Goal: Information Seeking & Learning: Check status

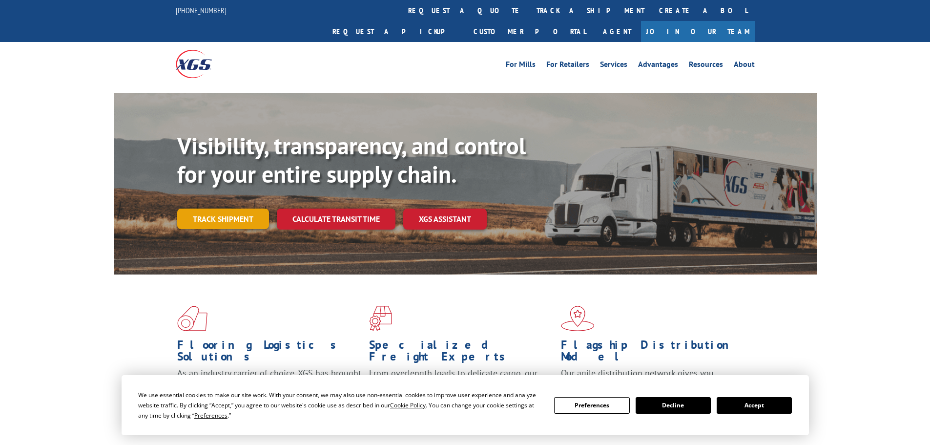
click at [229, 208] on link "Track shipment" at bounding box center [223, 218] width 92 height 21
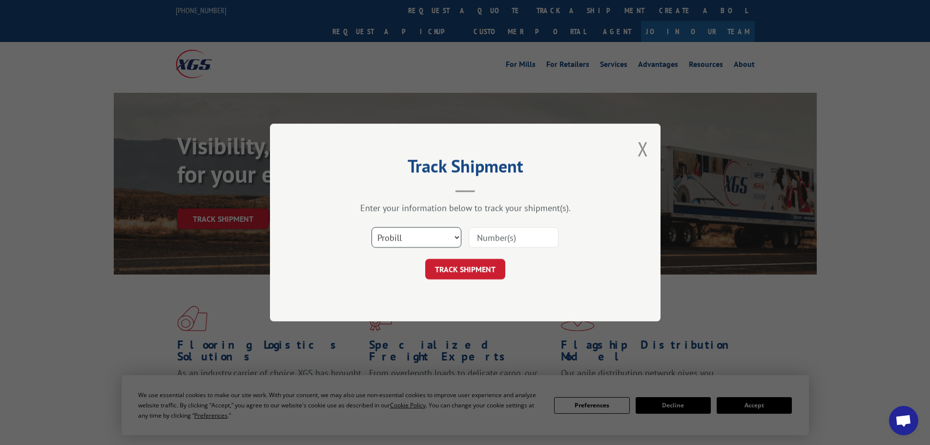
click at [419, 229] on select "Select category... Probill BOL PO" at bounding box center [416, 237] width 90 height 21
click at [371, 227] on select "Select category... Probill BOL PO" at bounding box center [416, 237] width 90 height 21
click at [402, 296] on div "Track Shipment Enter your information below to track your shipment(s). Select c…" at bounding box center [465, 222] width 391 height 198
click at [402, 240] on select "Select category... Probill BOL PO" at bounding box center [416, 237] width 90 height 21
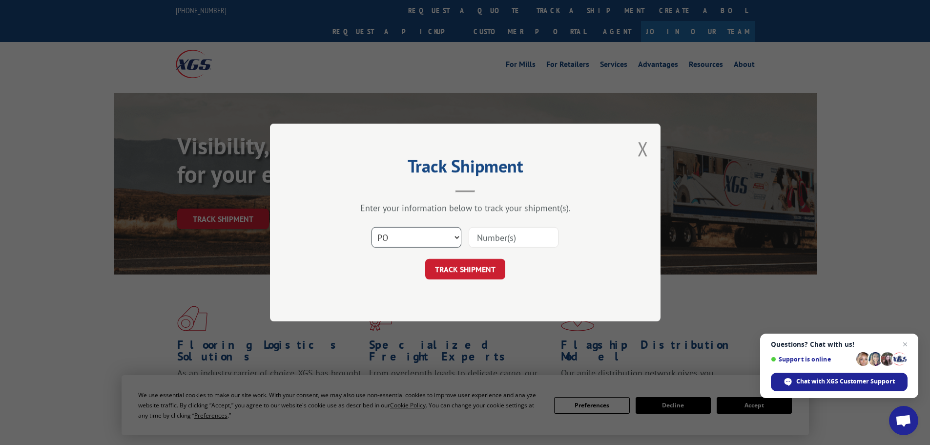
select select "probill"
click at [371, 227] on select "Select category... Probill BOL PO" at bounding box center [416, 237] width 90 height 21
paste input "70043670"
type input "70043670"
click at [466, 283] on div "Track Shipment Enter your information below to track your shipment(s). Select c…" at bounding box center [465, 222] width 391 height 198
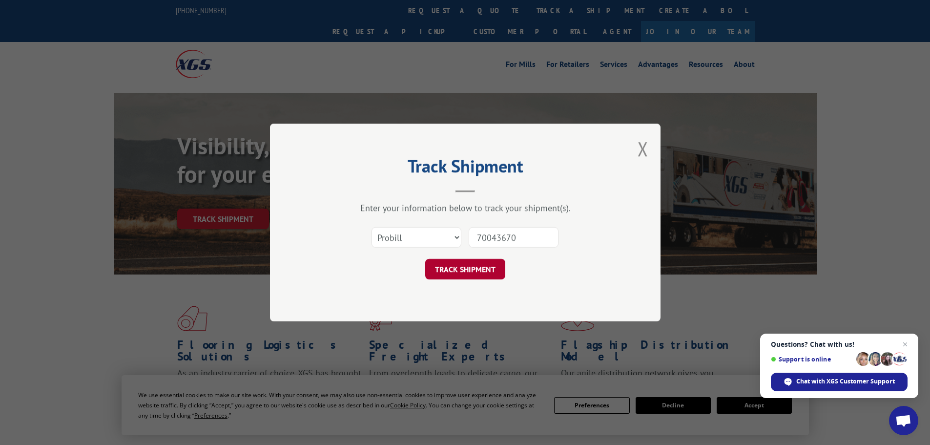
click at [464, 267] on button "TRACK SHIPMENT" at bounding box center [465, 269] width 80 height 21
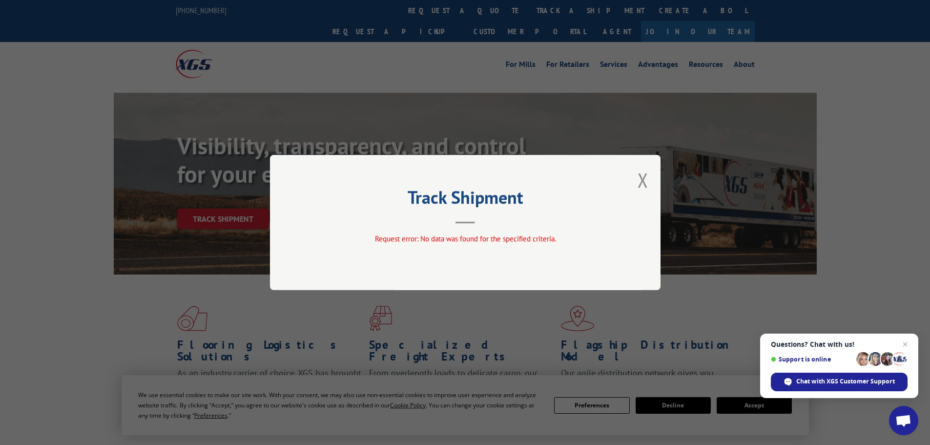
click at [652, 179] on div "Track Shipment Request error: No data was found for the specified criteria." at bounding box center [465, 222] width 391 height 135
click at [640, 179] on button "Close modal" at bounding box center [642, 180] width 11 height 26
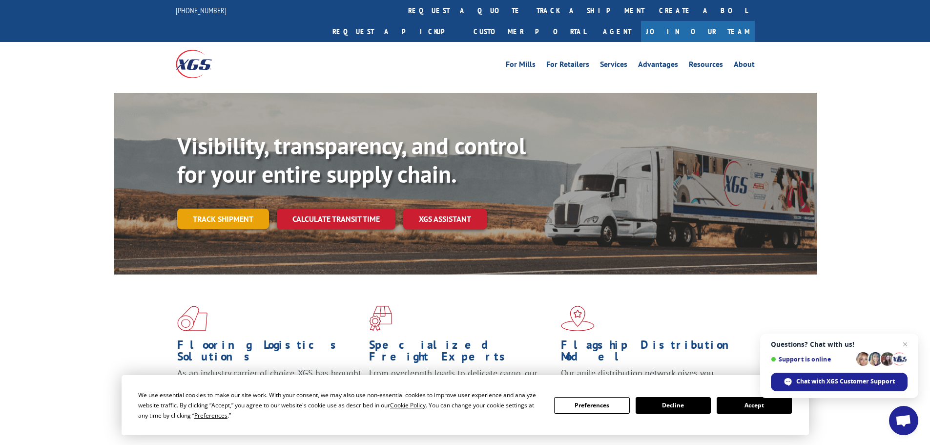
click at [231, 208] on link "Track shipment" at bounding box center [223, 218] width 92 height 21
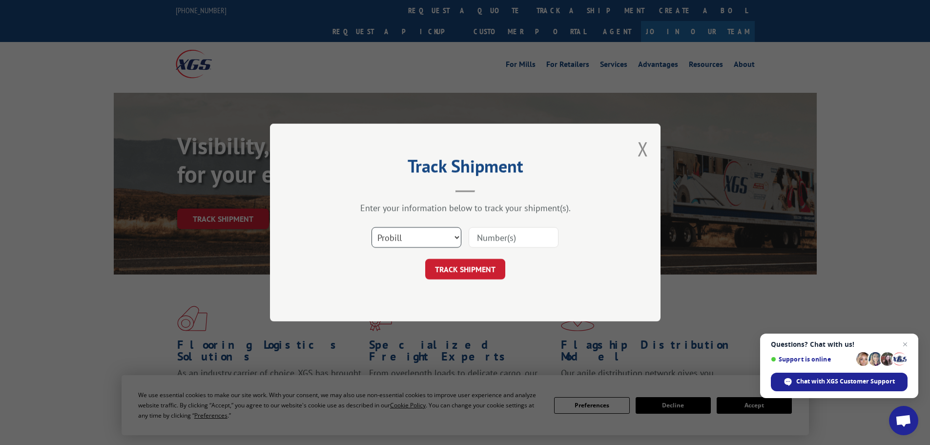
click at [431, 244] on select "Select category... Probill BOL PO" at bounding box center [416, 237] width 90 height 21
select select "po"
click at [371, 227] on select "Select category... Probill BOL PO" at bounding box center [416, 237] width 90 height 21
click at [505, 236] on input at bounding box center [514, 237] width 90 height 21
paste input "17548895"
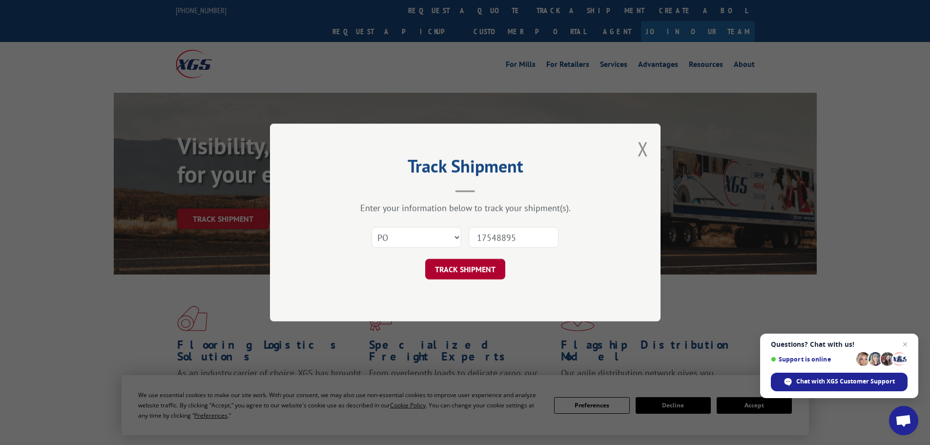
type input "17548895"
click at [466, 262] on button "TRACK SHIPMENT" at bounding box center [465, 269] width 80 height 21
